Goal: Information Seeking & Learning: Learn about a topic

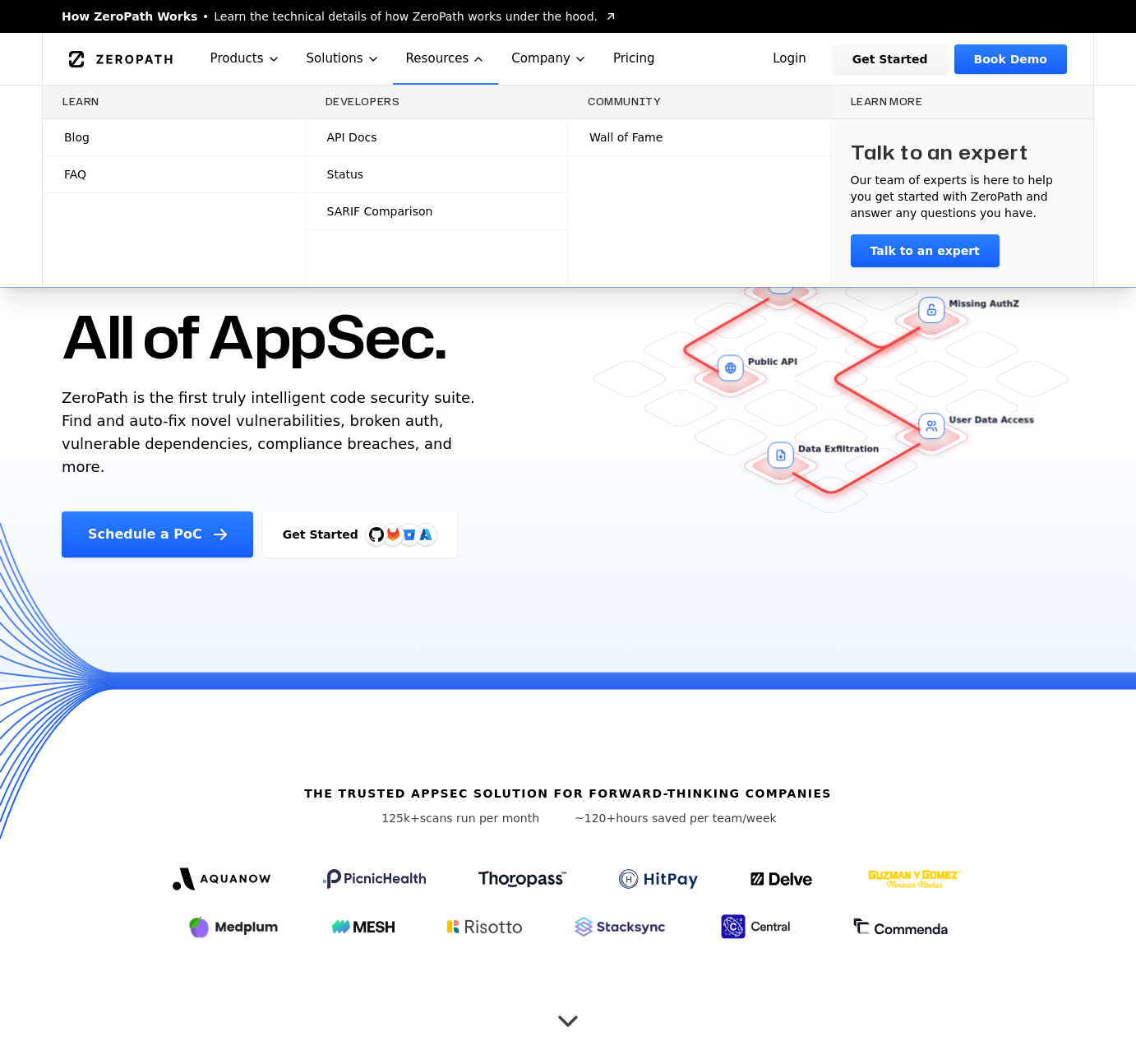
click at [229, 135] on link "Blog" at bounding box center [174, 137] width 263 height 36
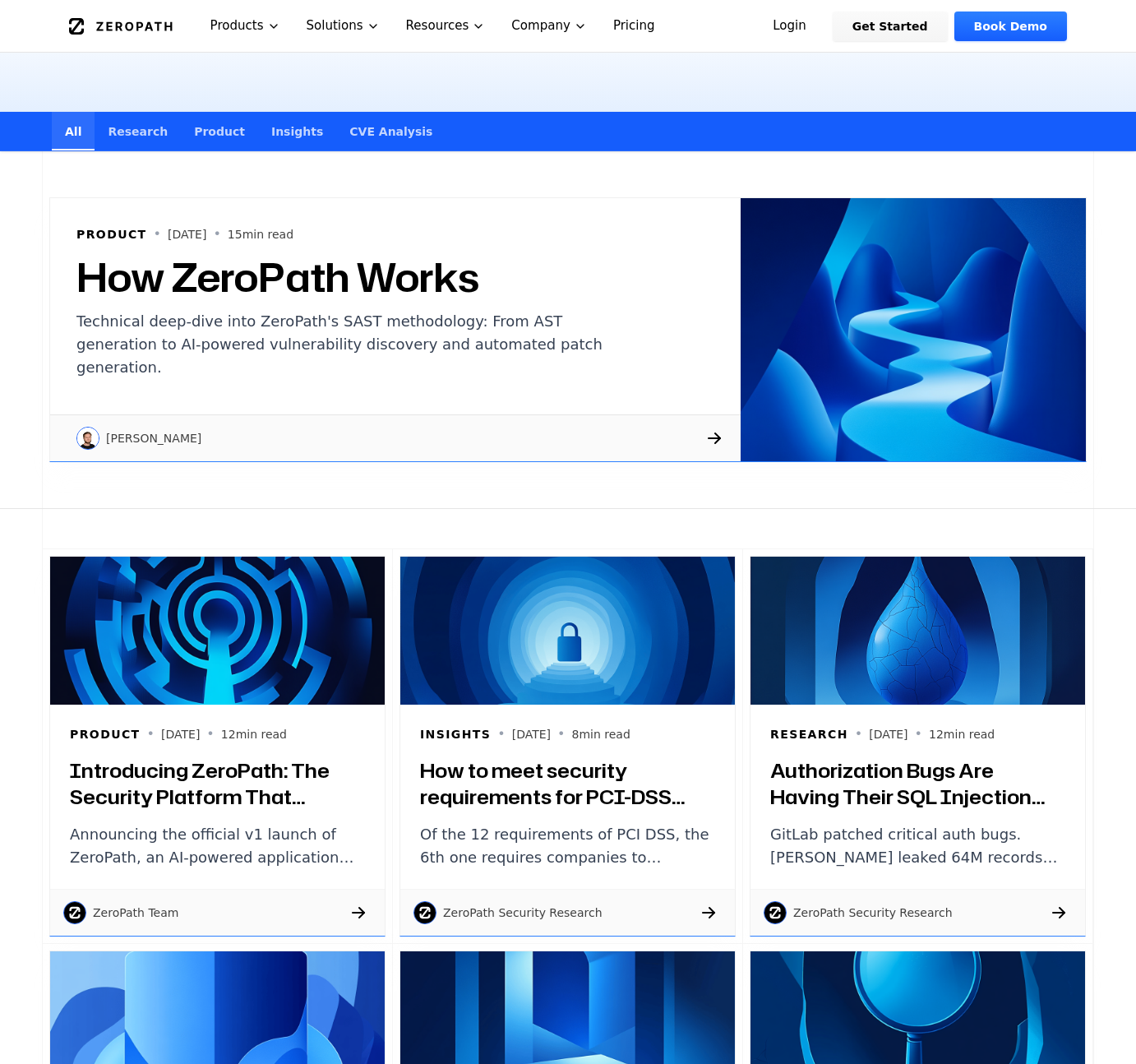
scroll to position [240, 0]
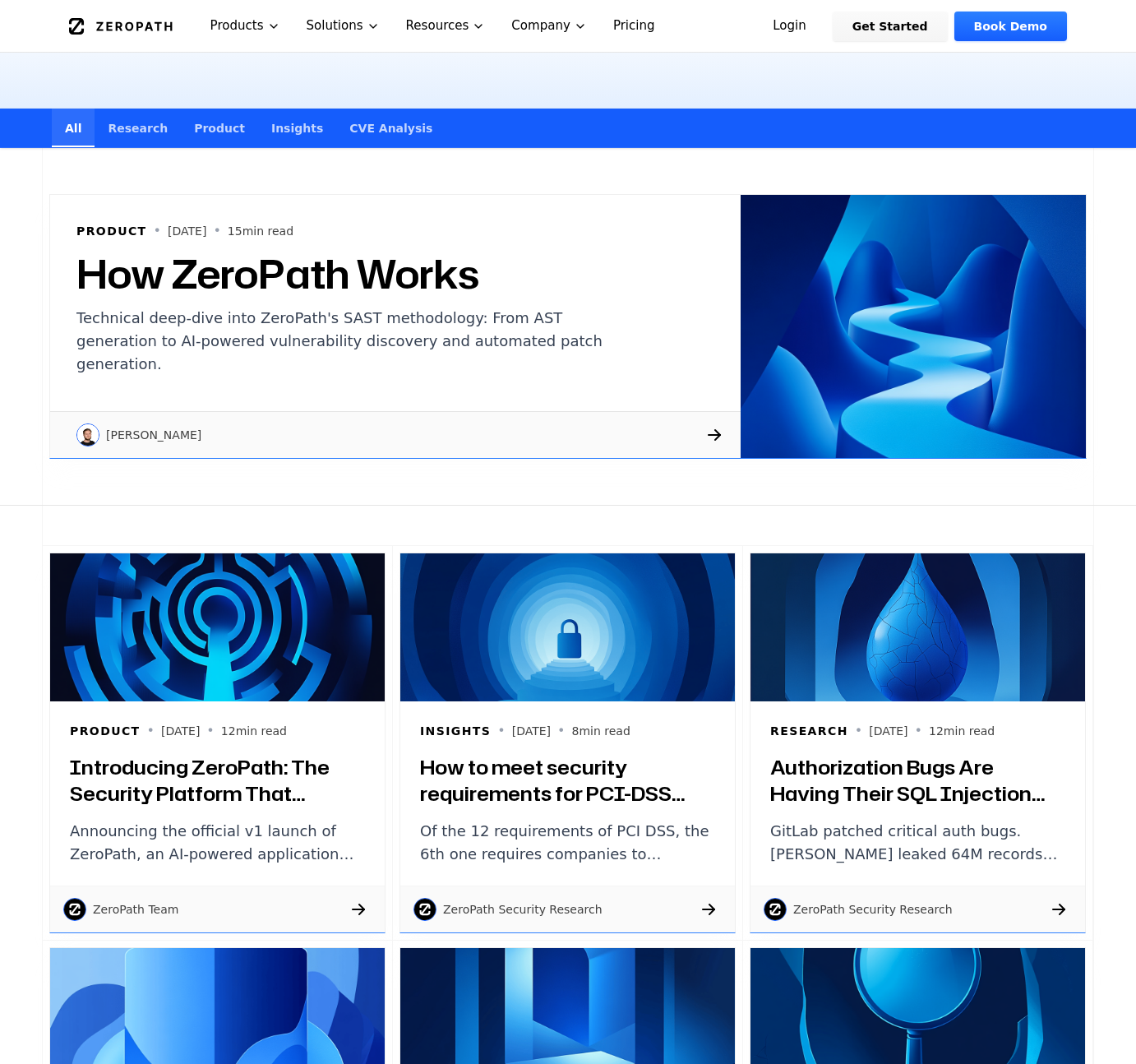
click at [277, 789] on h3 "Introducing ZeroPath: The Security Platform That Actually Understands Your Code" at bounding box center [218, 780] width 295 height 52
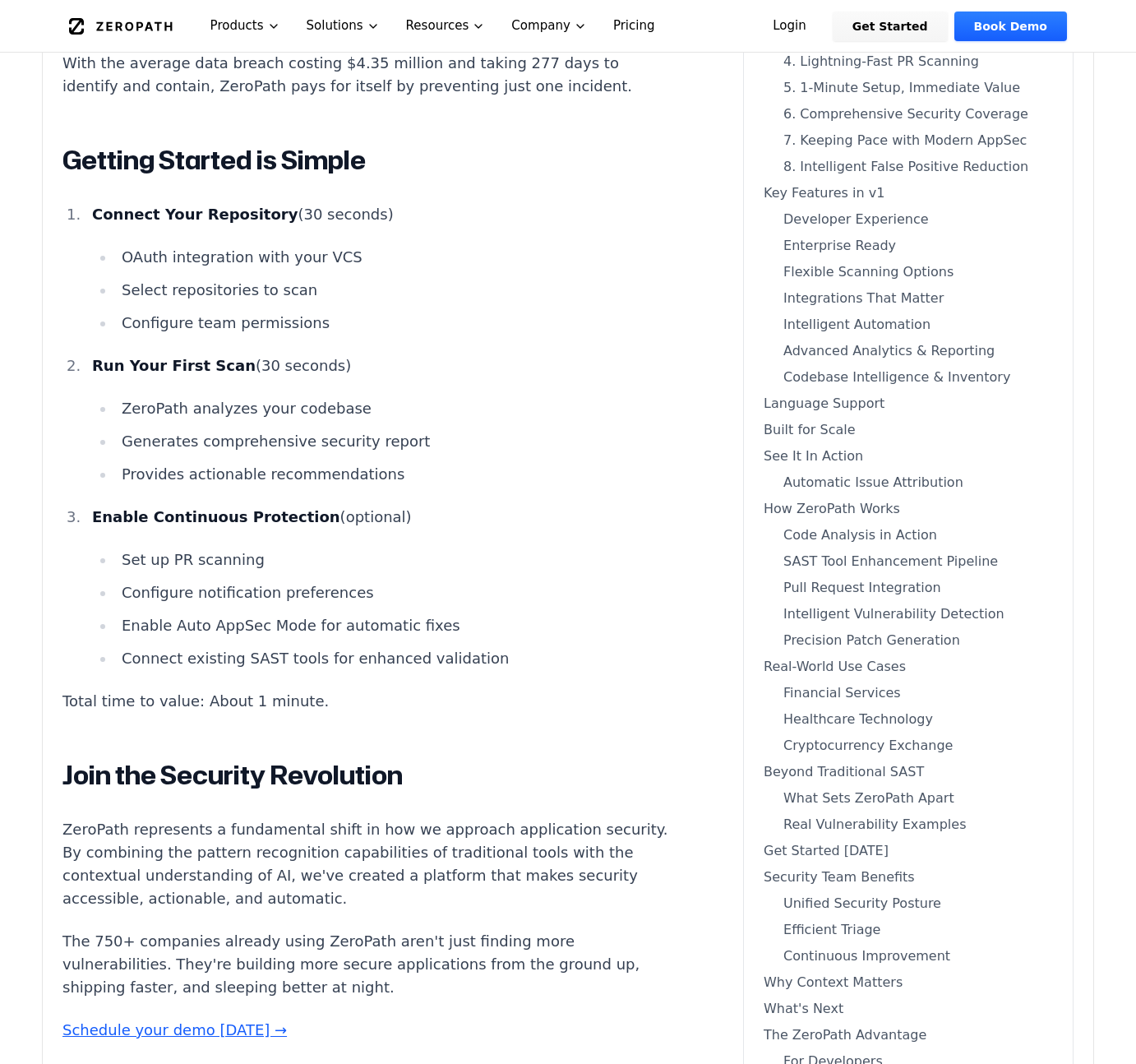
scroll to position [16758, 0]
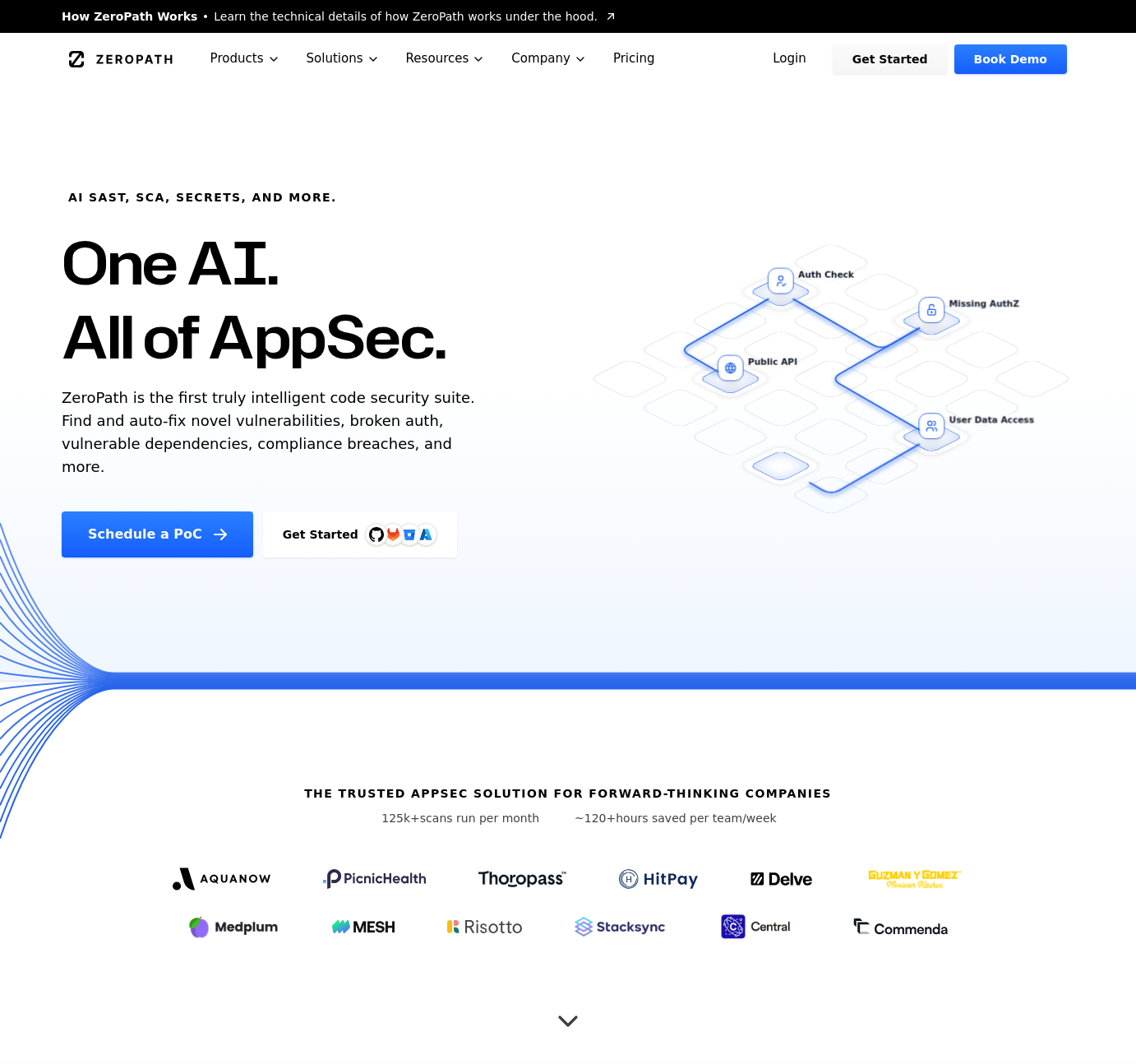
click at [916, 932] on icon at bounding box center [901, 927] width 96 height 17
